Goal: Task Accomplishment & Management: Use online tool/utility

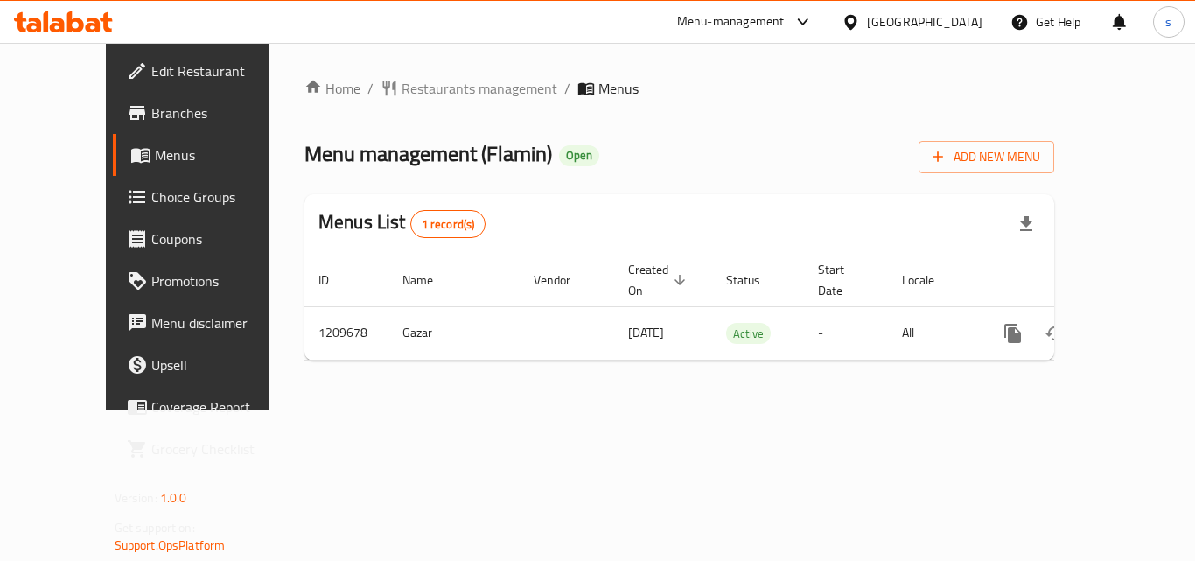
click at [151, 206] on span "Choice Groups" at bounding box center [221, 196] width 140 height 21
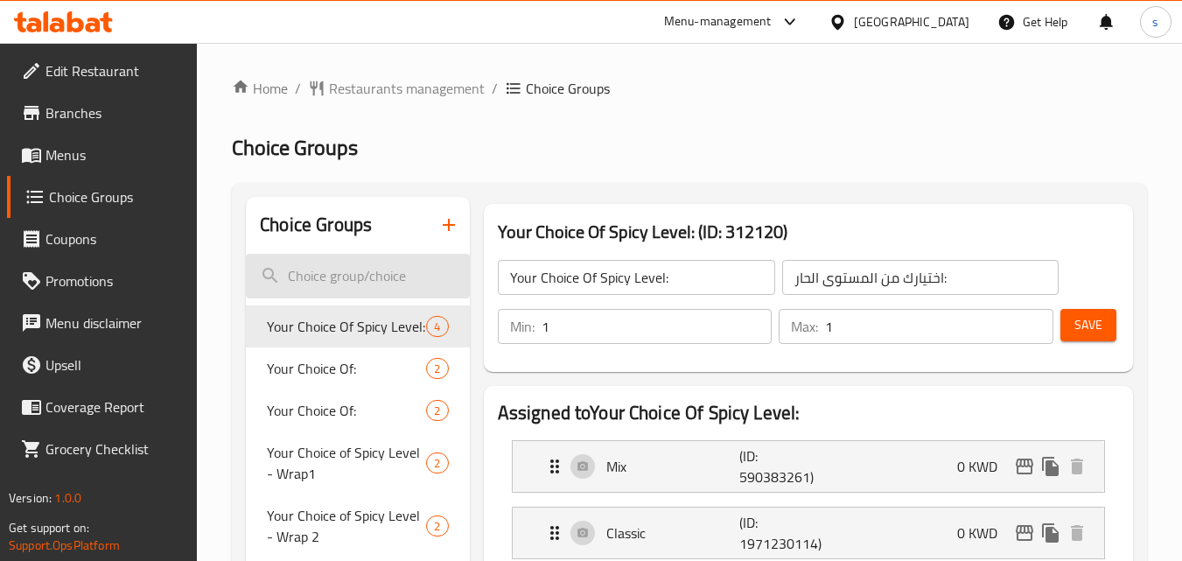
click at [336, 275] on input "search" at bounding box center [357, 276] width 223 height 45
paste input "Your Choice Of Spicy Level:"
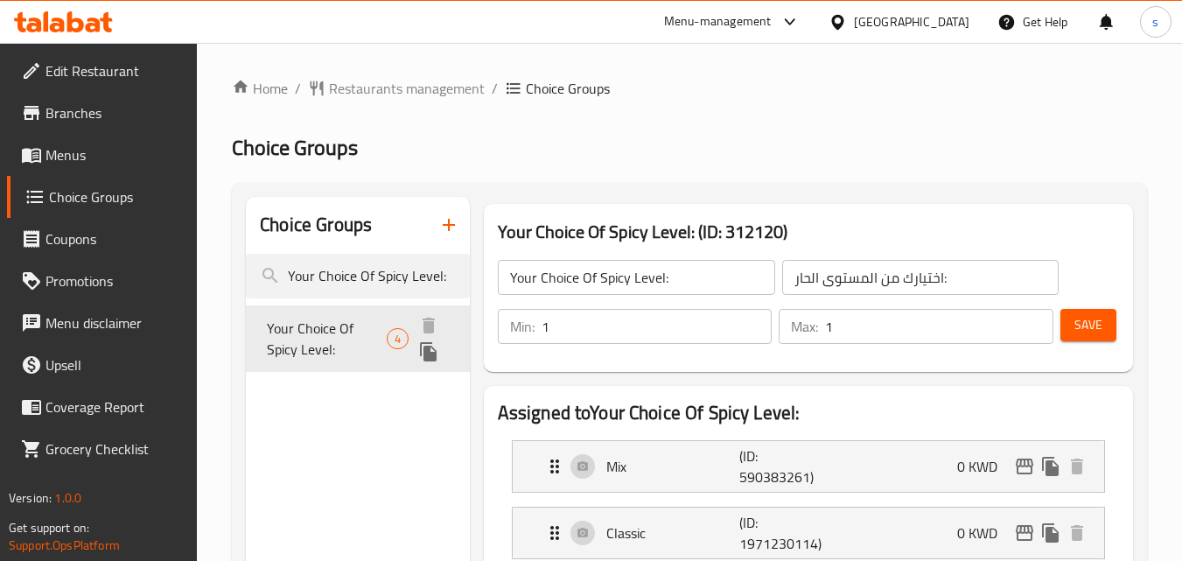
click at [339, 333] on span "Your Choice Of Spicy Level:" at bounding box center [327, 338] width 120 height 42
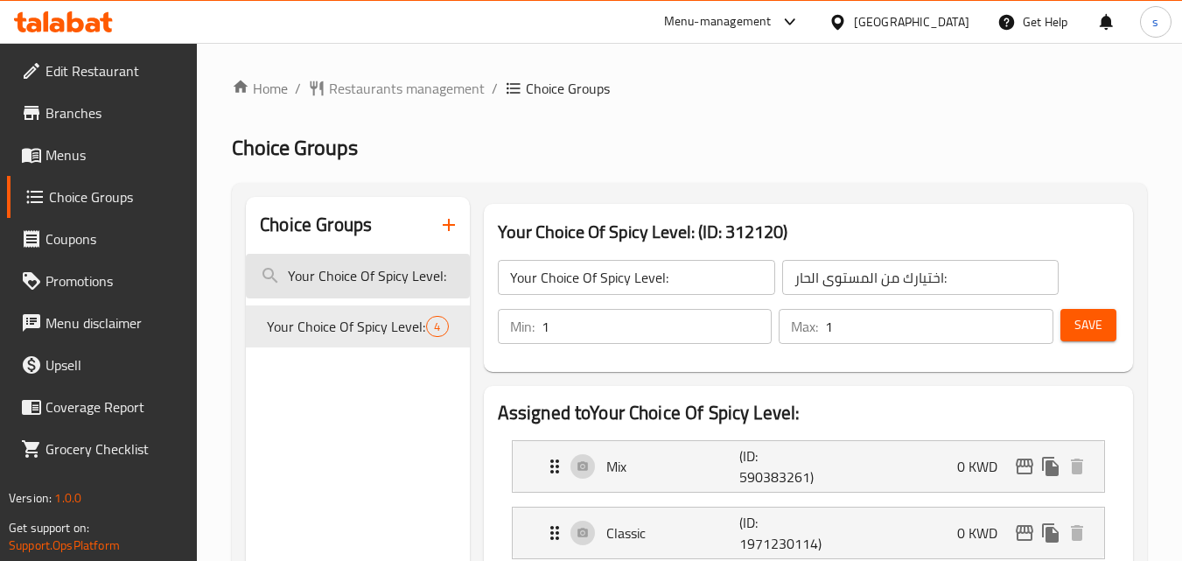
click at [383, 276] on input "Your Choice Of Spicy Level:" at bounding box center [357, 276] width 223 height 45
click at [382, 276] on input "Your Choice Of Spicy Level:" at bounding box center [357, 276] width 223 height 45
paste input "search"
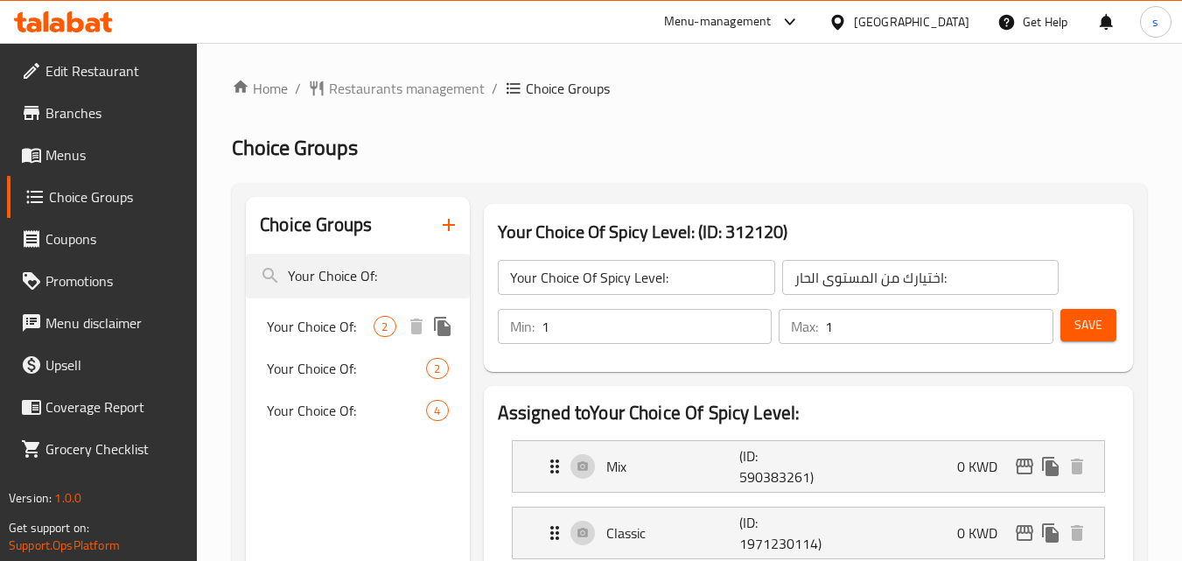
type input "Your Choice Of:"
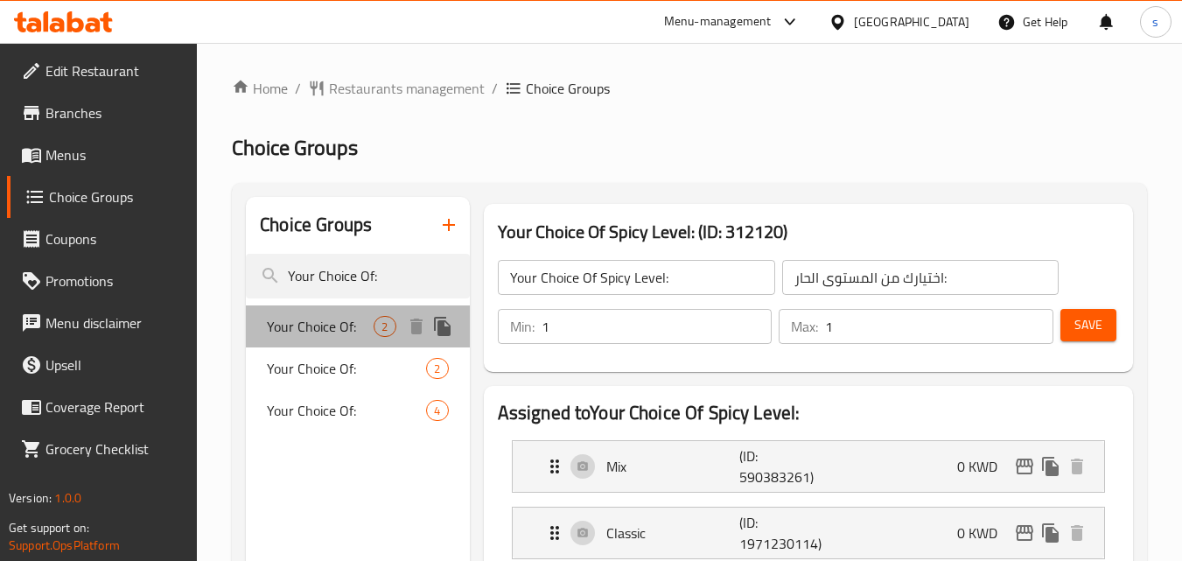
click at [325, 329] on span "Your Choice Of:" at bounding box center [320, 326] width 107 height 21
type input "Your Choice Of:"
type input "إختيارك من:"
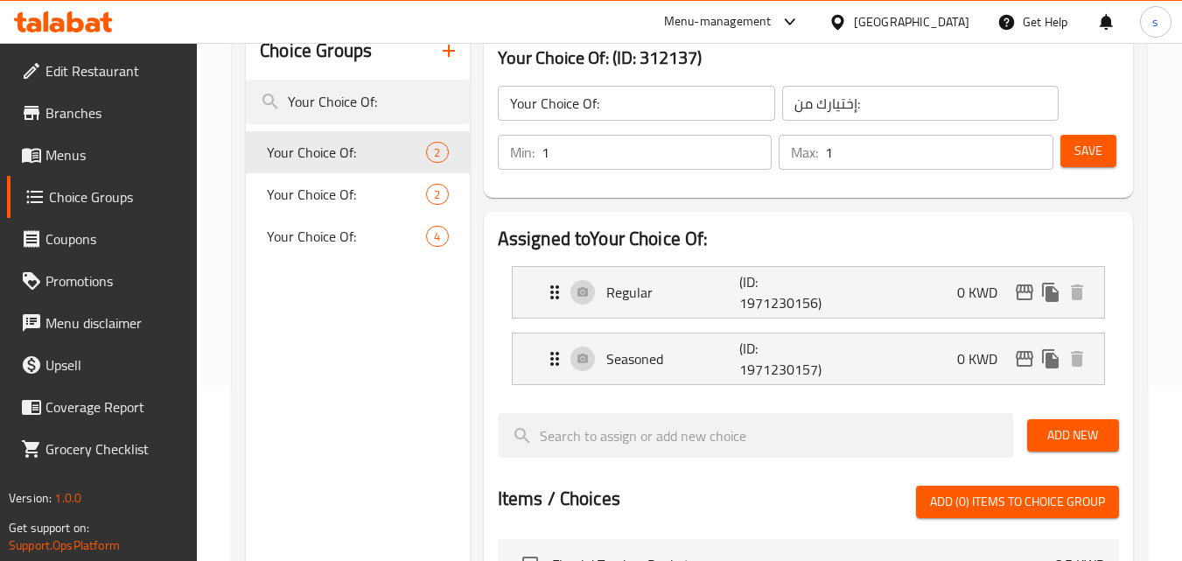
scroll to position [175, 0]
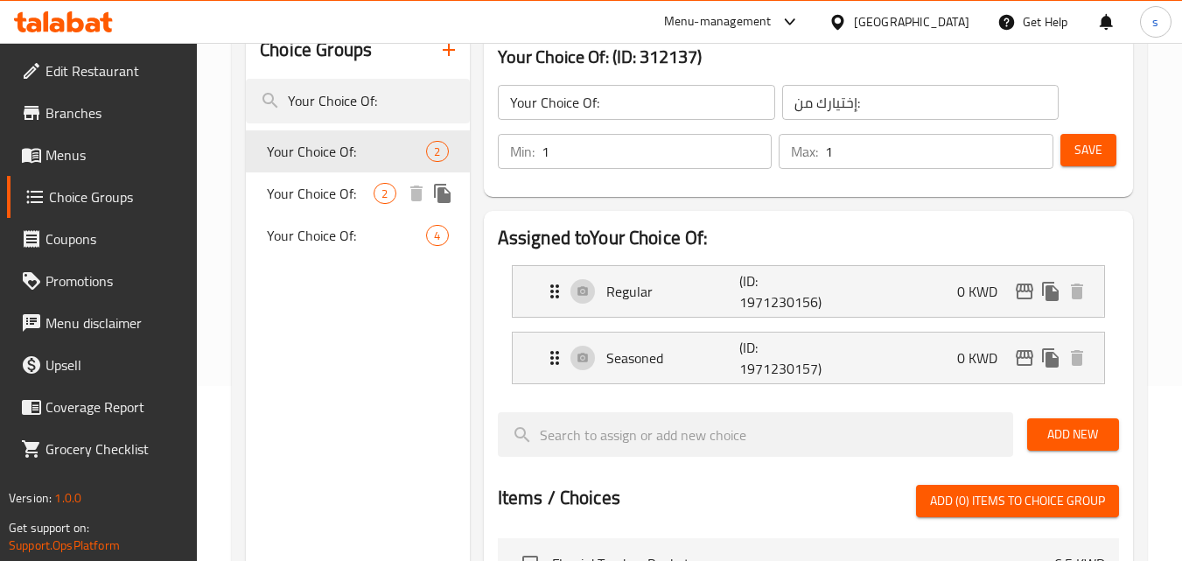
click at [332, 197] on span "Your Choice Of:" at bounding box center [320, 193] width 107 height 21
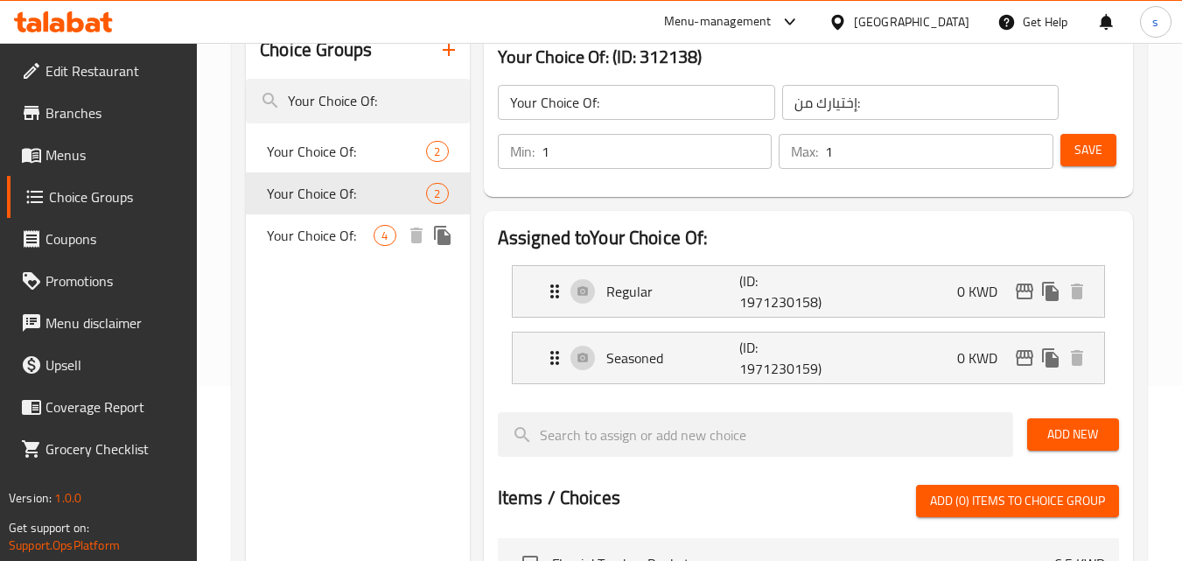
click at [326, 251] on div "Your Choice Of: 4" at bounding box center [357, 235] width 223 height 42
